Goal: Transaction & Acquisition: Book appointment/travel/reservation

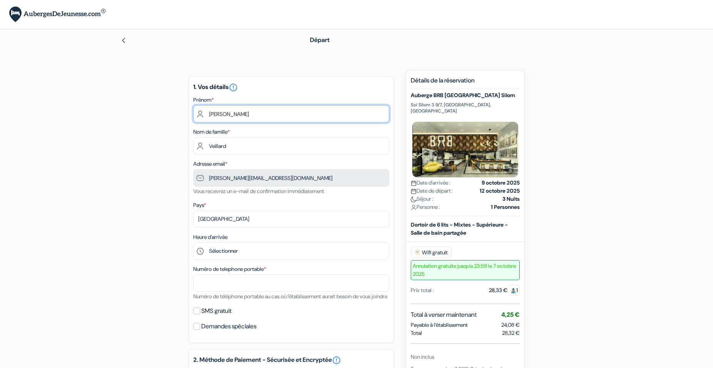
click at [238, 116] on input "[PERSON_NAME]" at bounding box center [291, 113] width 196 height 17
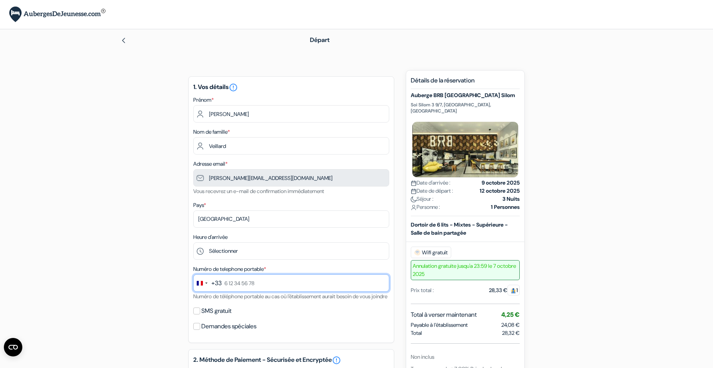
drag, startPoint x: 256, startPoint y: 217, endPoint x: 262, endPoint y: 283, distance: 66.1
click at [262, 282] on input "text" at bounding box center [291, 282] width 196 height 17
type input "6"
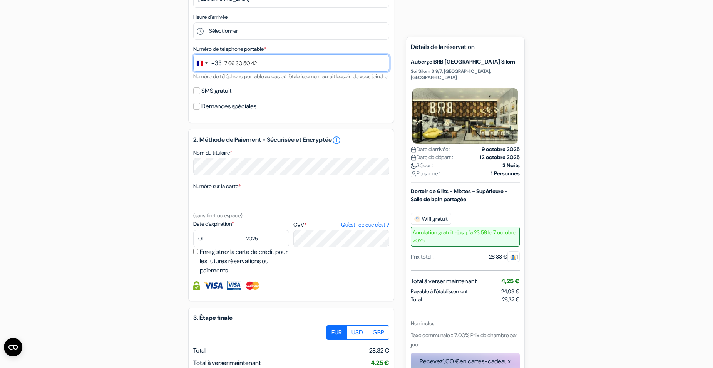
scroll to position [223, 0]
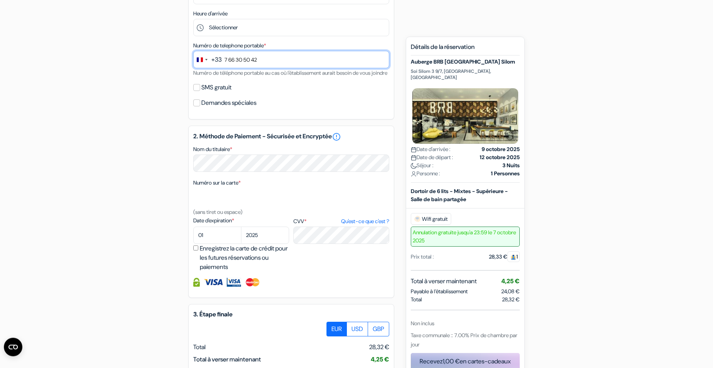
type input "7 66 30 50 42"
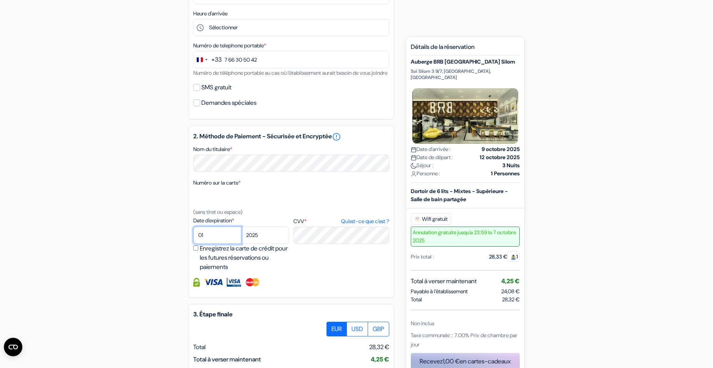
click at [193, 226] on select "01 02 03 04 05 06 07 08 09 10 11 12" at bounding box center [217, 234] width 48 height 17
select select "09"
click option "09" at bounding box center [0, 0] width 0 height 0
click at [241, 226] on select "2025 2026 2027 2028 2029 2030 2031 2032 2033 2034 2035 2036 2037 2038 2039 2040…" at bounding box center [265, 234] width 48 height 17
select select "2028"
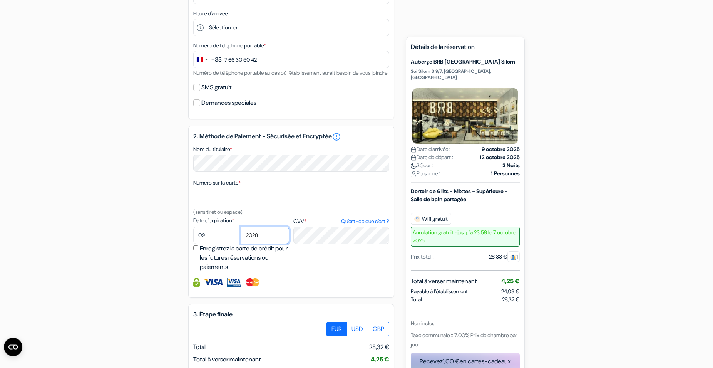
click option "2028" at bounding box center [0, 0] width 0 height 0
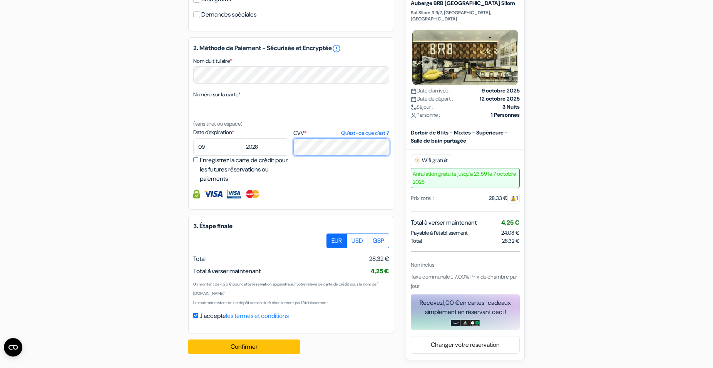
scroll to position [321, 0]
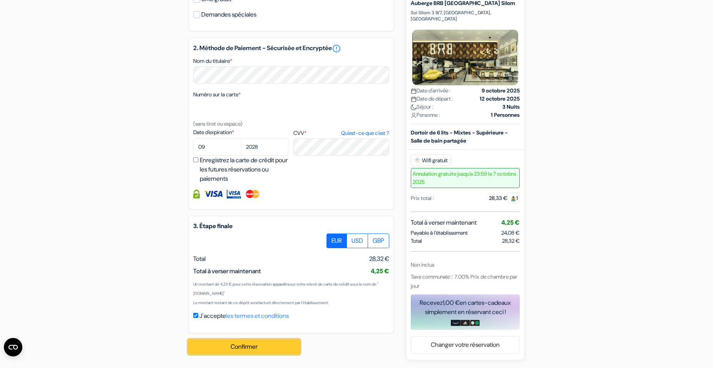
click at [263, 346] on button "Confirmer Loading..." at bounding box center [244, 346] width 112 height 15
